Goal: Check status

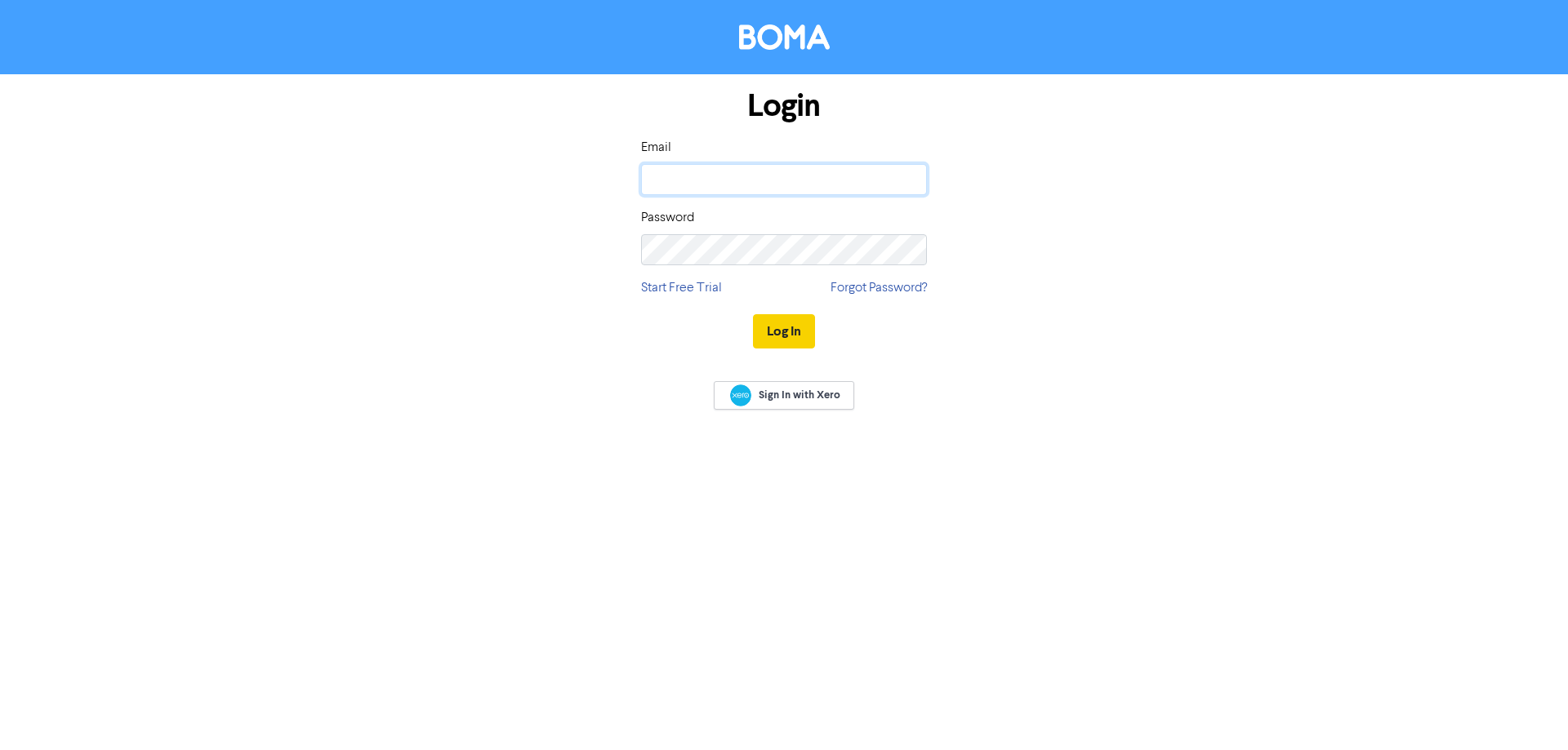
type input "[PERSON_NAME][EMAIL_ADDRESS][DOMAIN_NAME]"
click at [766, 330] on button "Log In" at bounding box center [784, 332] width 62 height 34
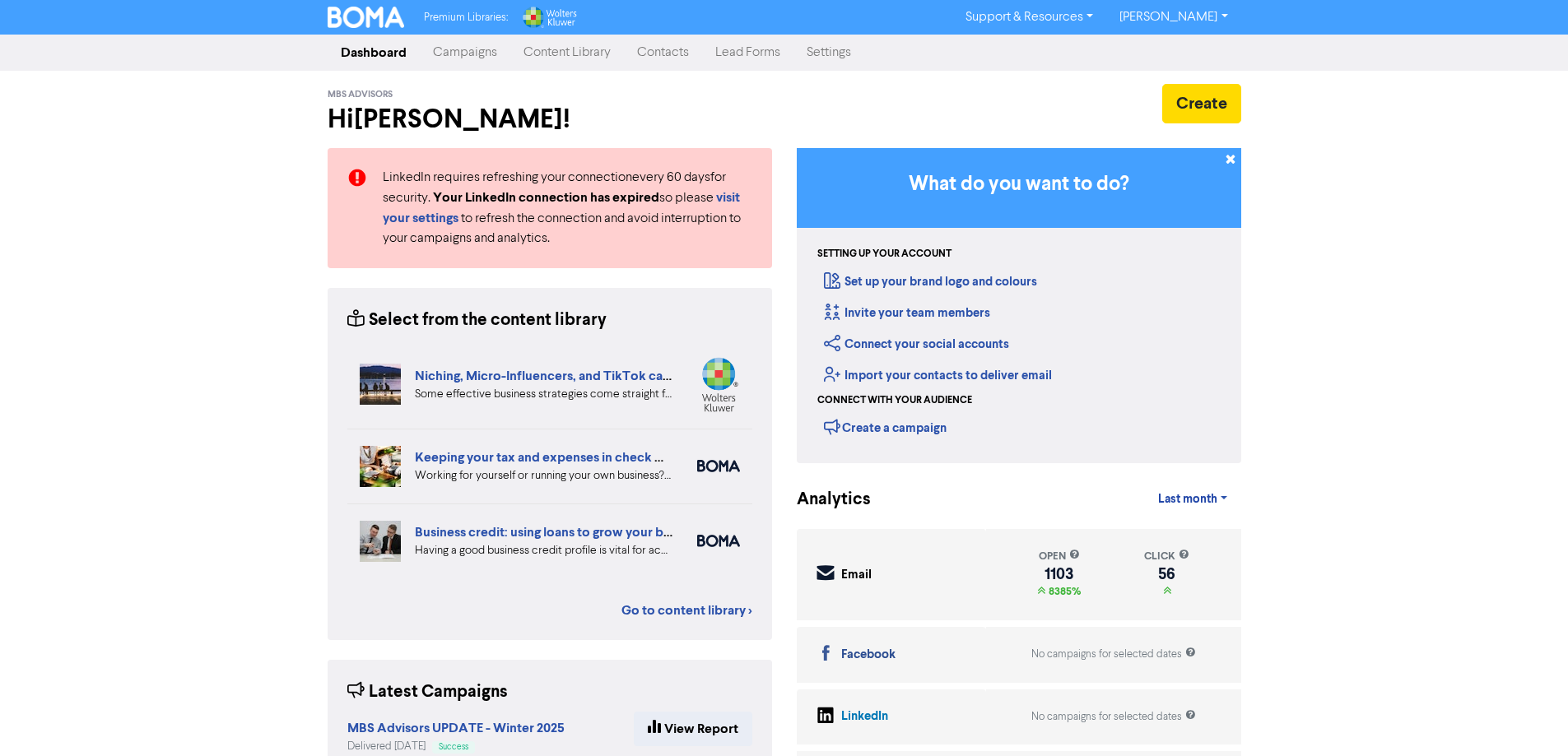
click at [469, 53] on link "Campaigns" at bounding box center [465, 53] width 91 height 33
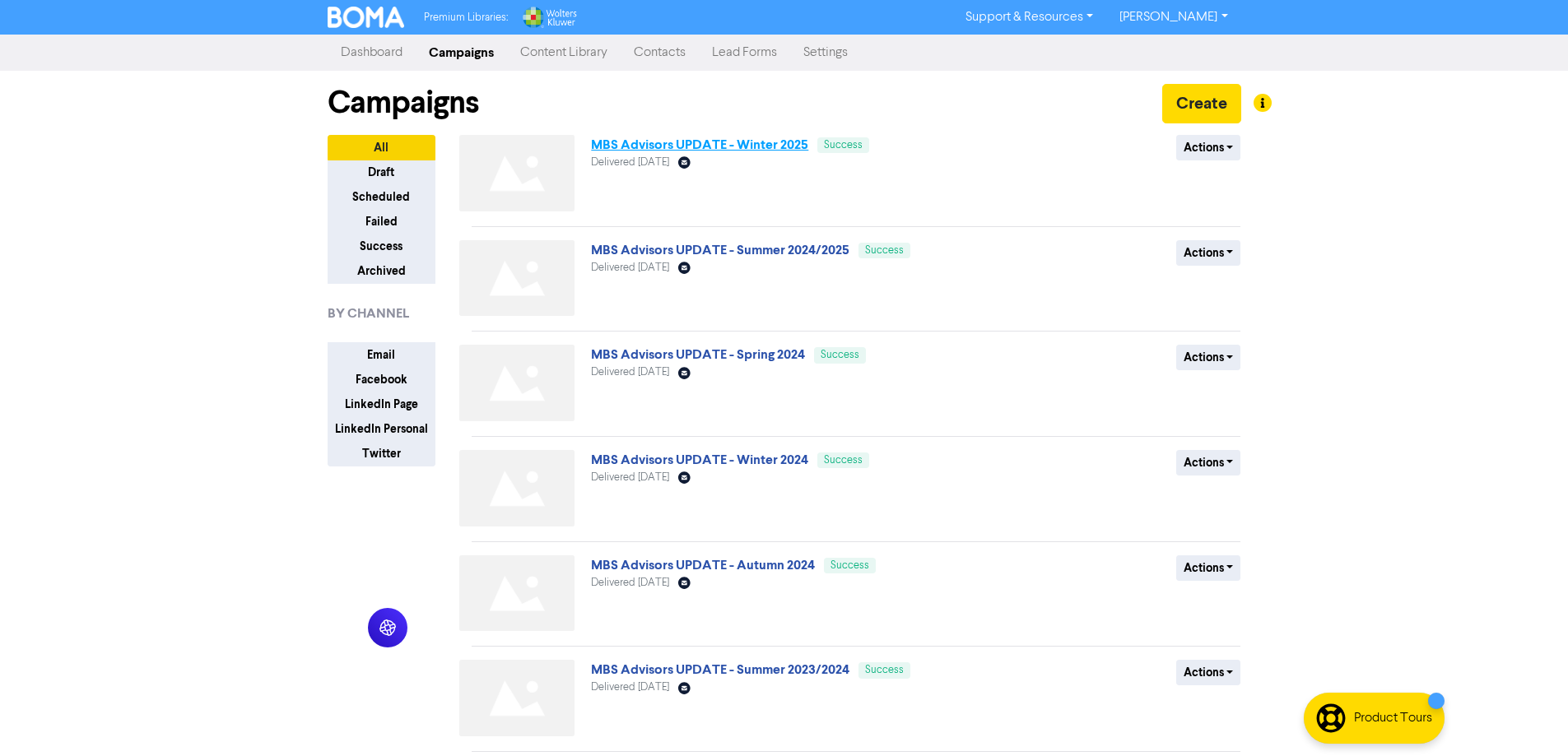
click at [692, 142] on link "MBS Advisors UPDATE - Winter 2025" at bounding box center [699, 145] width 217 height 17
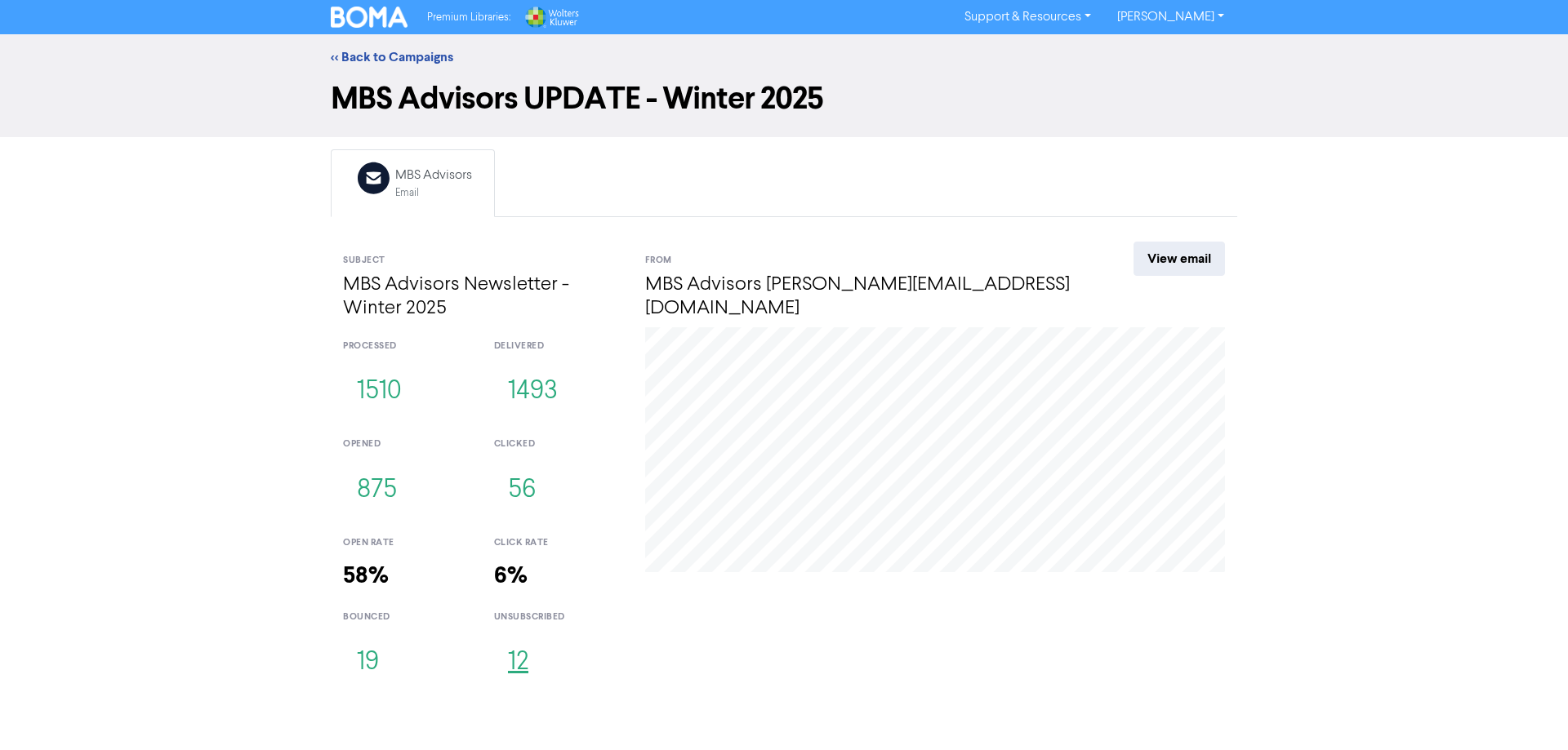
click at [520, 666] on button "12" at bounding box center [517, 663] width 48 height 54
